Goal: Information Seeking & Learning: Learn about a topic

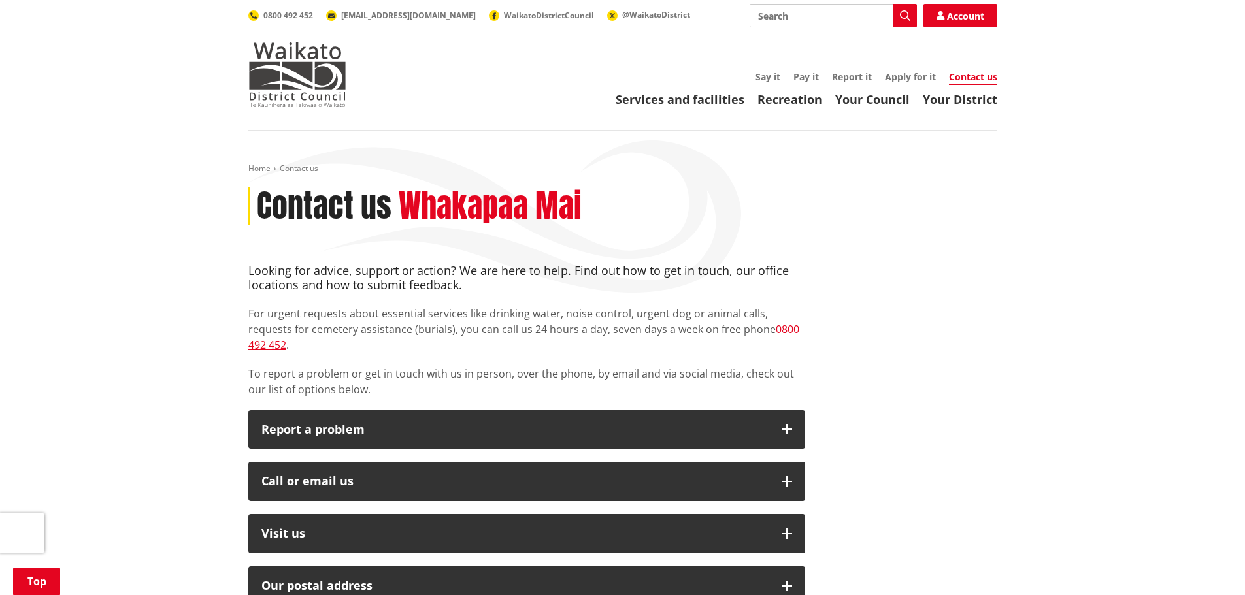
scroll to position [392, 0]
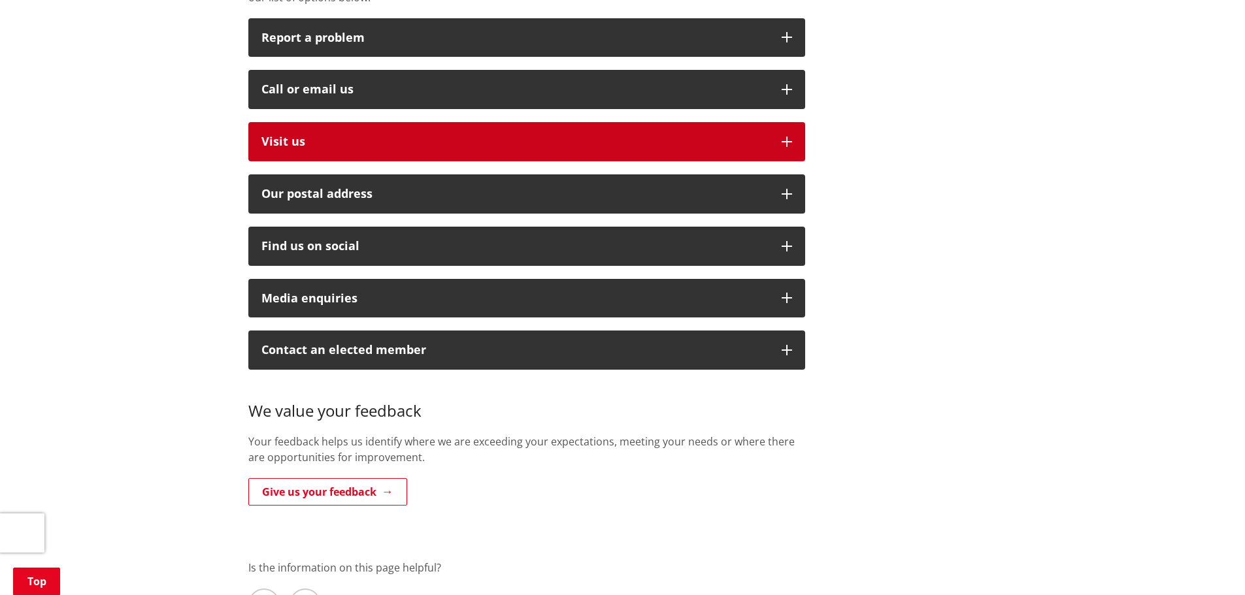
click at [315, 135] on p "Visit us" at bounding box center [514, 141] width 507 height 13
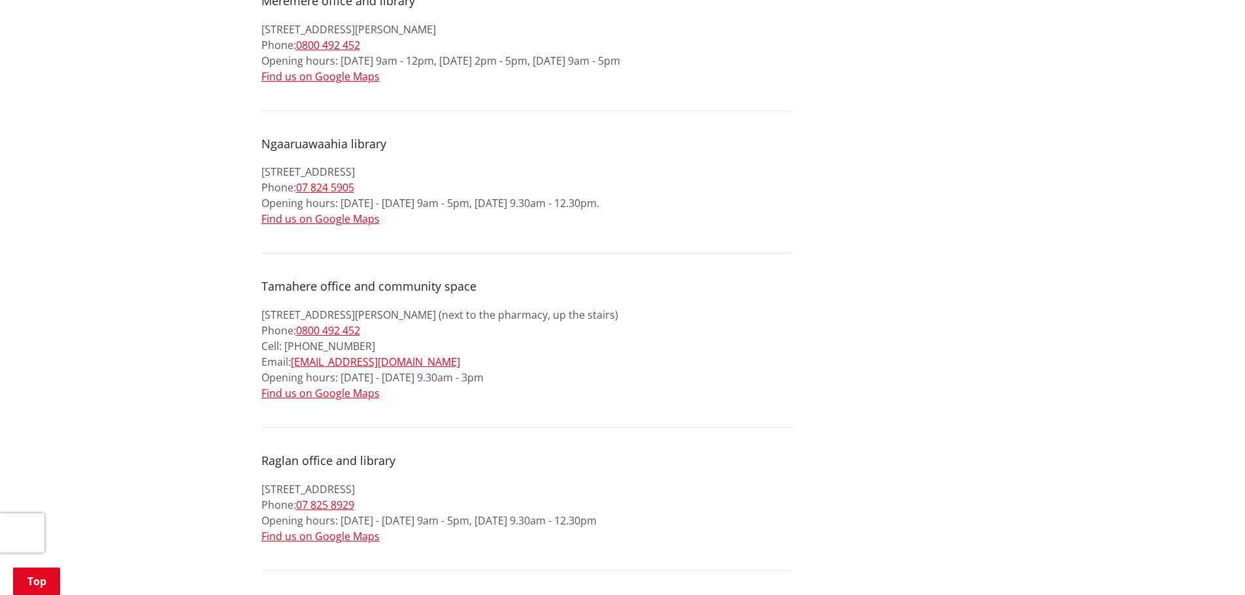
scroll to position [915, 0]
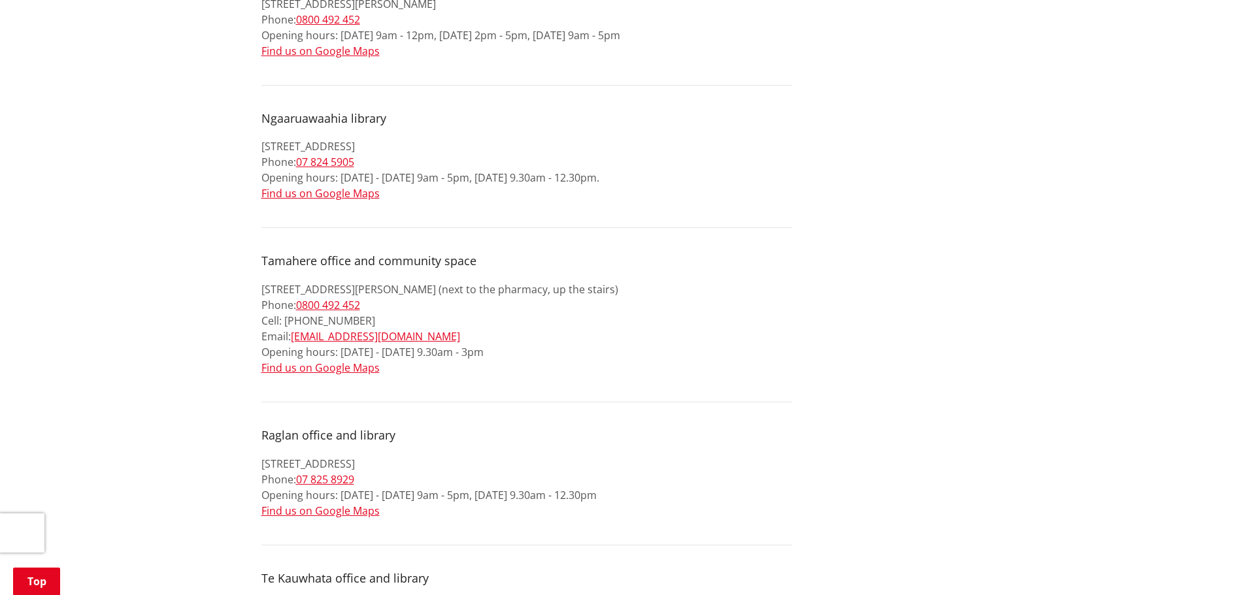
click at [246, 297] on div "Looking for advice, support or action? We are here to help. Find out how to get…" at bounding box center [527, 340] width 576 height 1983
click at [246, 299] on div "Looking for advice, support or action? We are here to help. Find out how to get…" at bounding box center [527, 340] width 576 height 1983
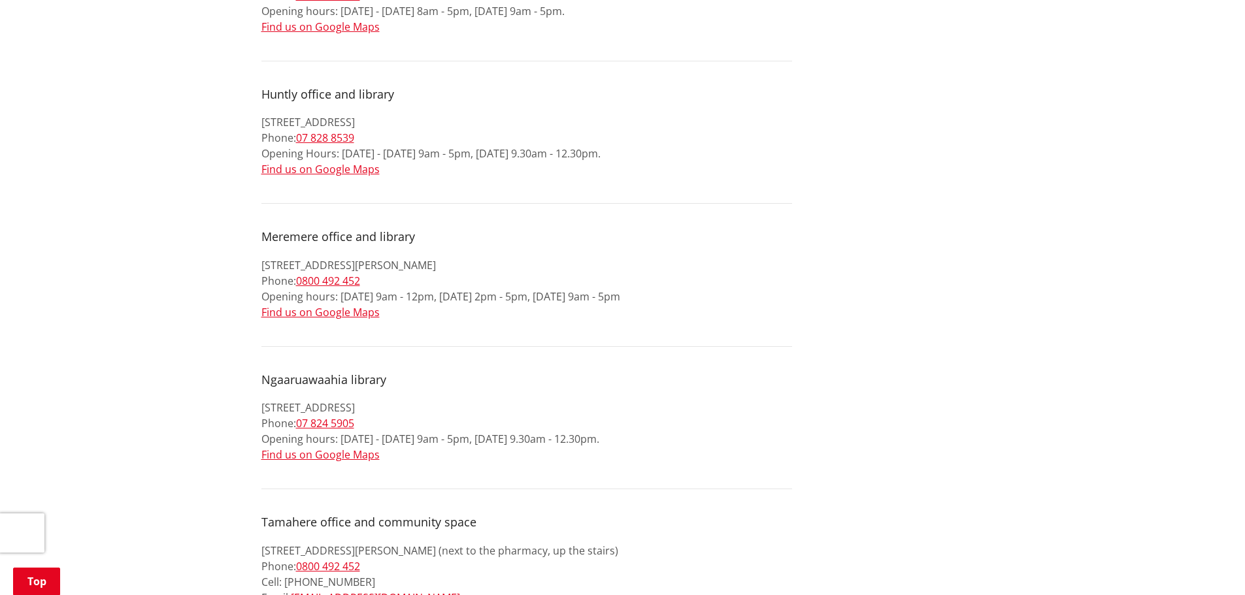
scroll to position [0, 0]
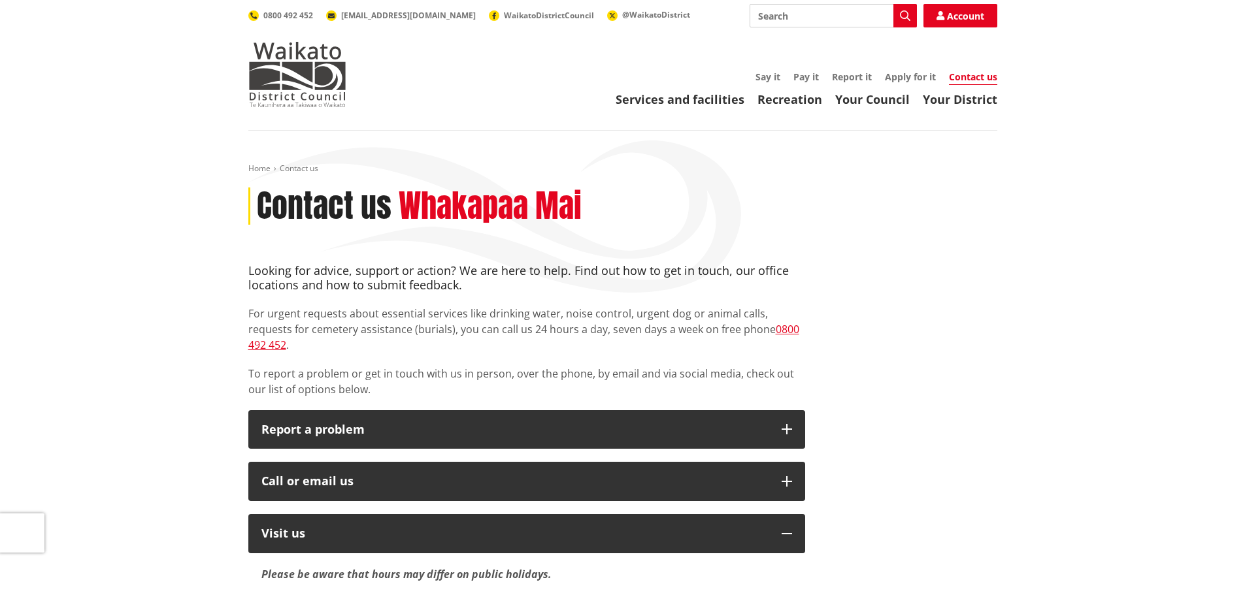
click at [800, 15] on input "Search" at bounding box center [833, 16] width 167 height 24
click at [776, 15] on input "dog replacement" at bounding box center [833, 16] width 167 height 24
type input "dog tag replacement"
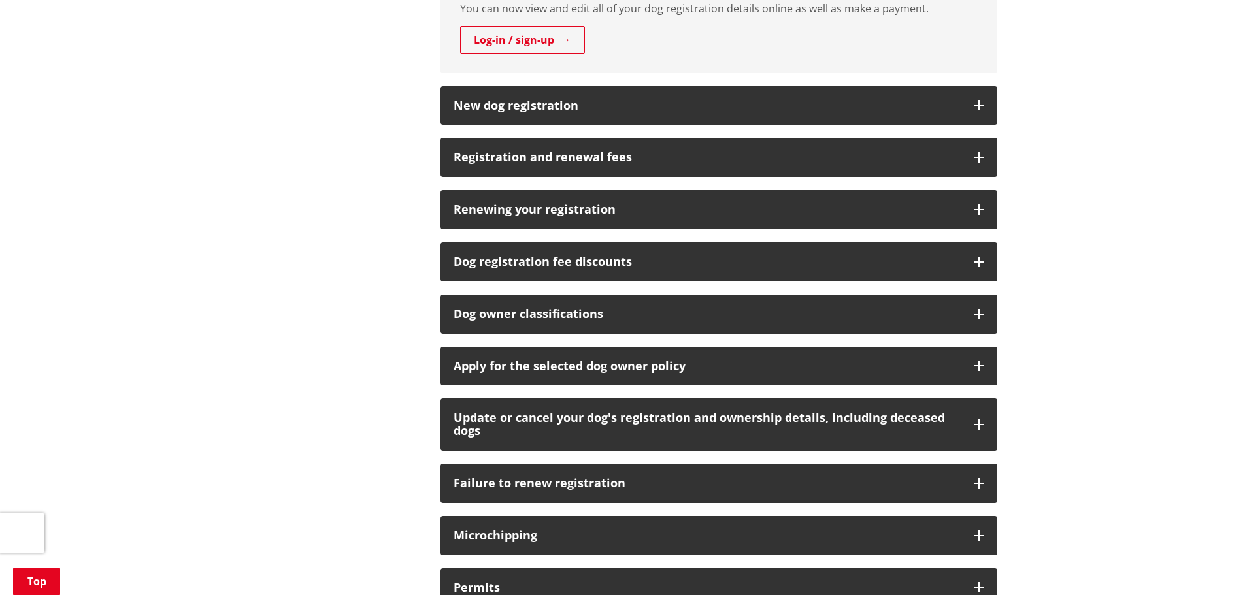
scroll to position [719, 0]
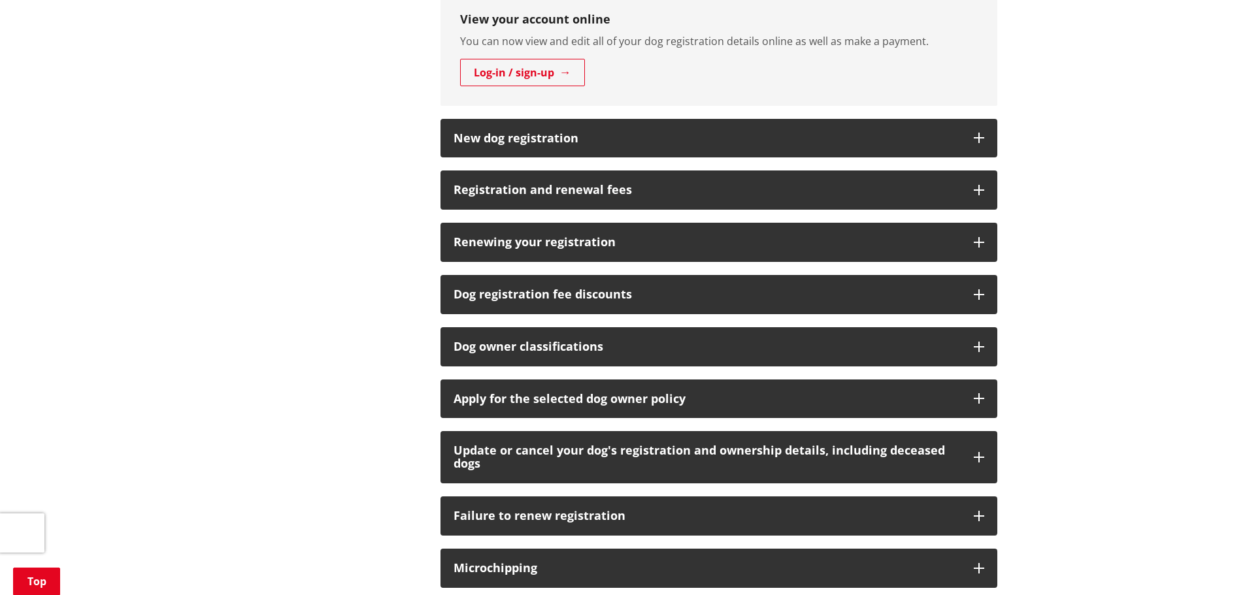
click at [246, 427] on div "More from this section Animals Report a dog or stock issue Dogs Dog registratio…" at bounding box center [623, 236] width 768 height 1307
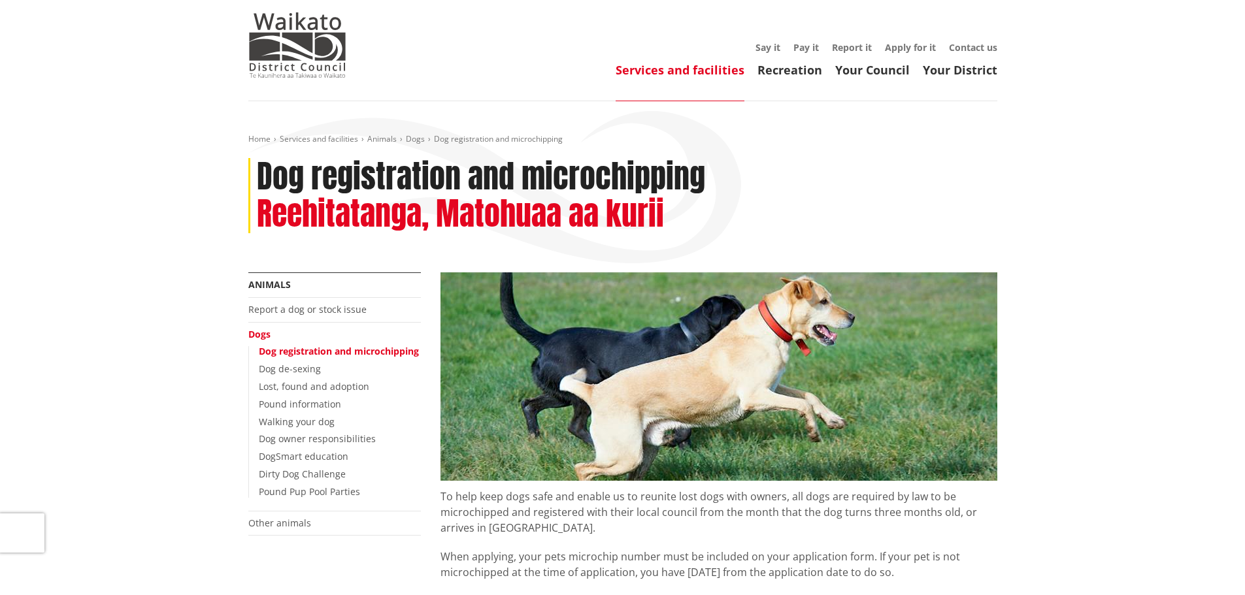
scroll to position [0, 0]
